Goal: Communication & Community: Share content

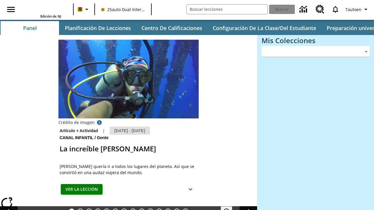
type input "-1"
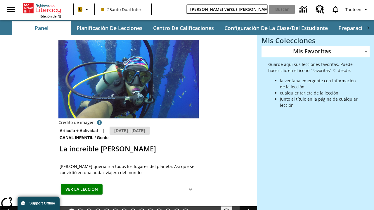
type input "[PERSON_NAME] versus [PERSON_NAME]"
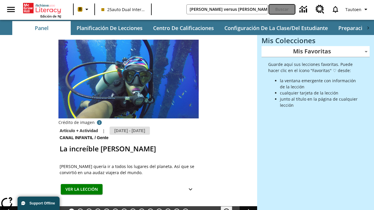
click at [282, 9] on button "Buscar" at bounding box center [282, 9] width 26 height 9
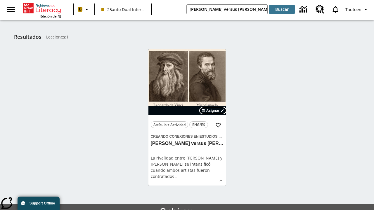
click at [213, 111] on span "Asignar" at bounding box center [212, 110] width 13 height 5
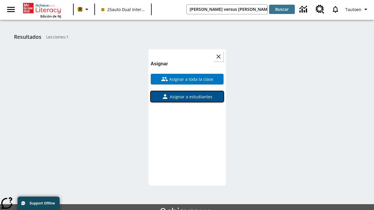
click at [187, 97] on span "Asignar a estudiantes" at bounding box center [190, 97] width 44 height 6
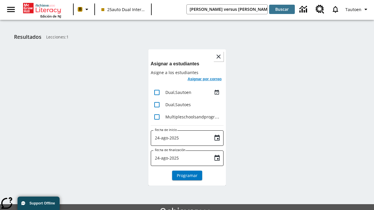
click at [204, 80] on h6 "Asignar por correo" at bounding box center [204, 79] width 34 height 7
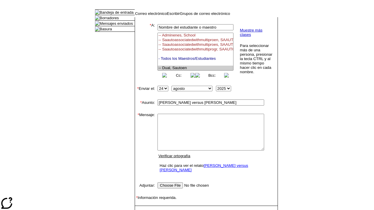
select select "U,21476361,1"
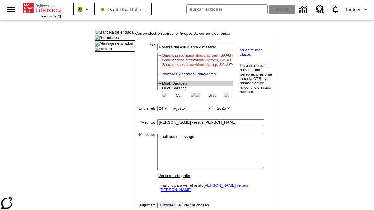
type textarea "email body message"
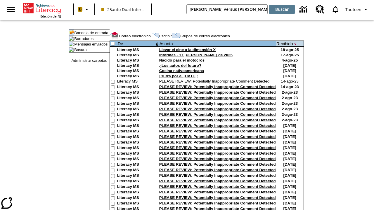
type input "[PERSON_NAME] versus [PERSON_NAME]"
click at [282, 9] on button "Buscar" at bounding box center [282, 9] width 26 height 9
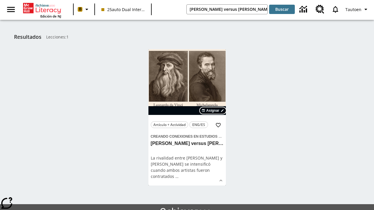
click at [213, 111] on span "Asignar" at bounding box center [212, 110] width 13 height 5
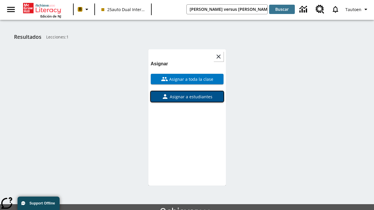
click at [187, 97] on span "Asignar a estudiantes" at bounding box center [190, 97] width 44 height 6
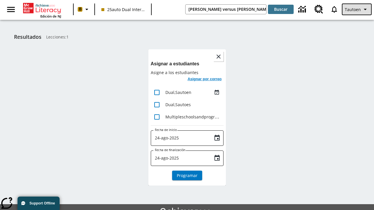
click at [357, 9] on span "Tautoen" at bounding box center [352, 9] width 16 height 6
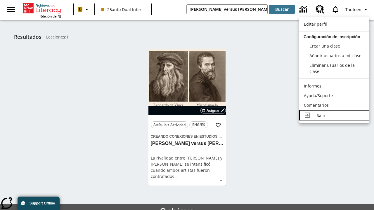
click at [334, 115] on div "Salir" at bounding box center [340, 115] width 48 height 6
